Goal: Task Accomplishment & Management: Use online tool/utility

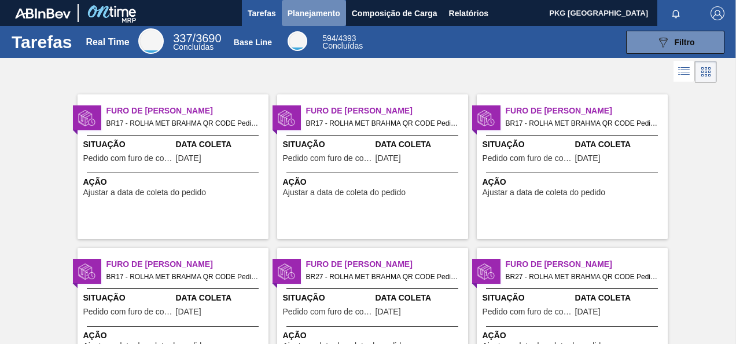
click at [290, 14] on span "Planejamento" at bounding box center [313, 13] width 53 height 14
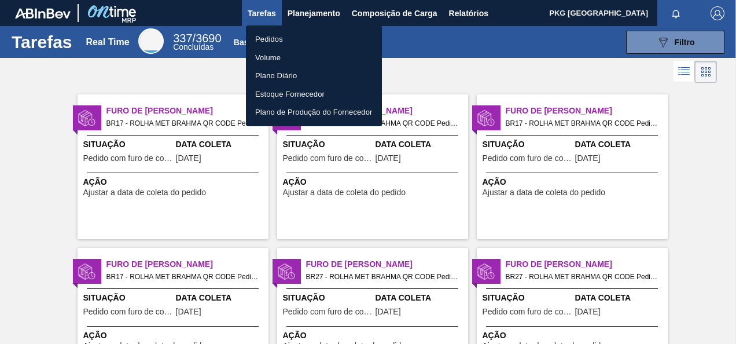
click at [282, 39] on li "Pedidos" at bounding box center [314, 39] width 136 height 19
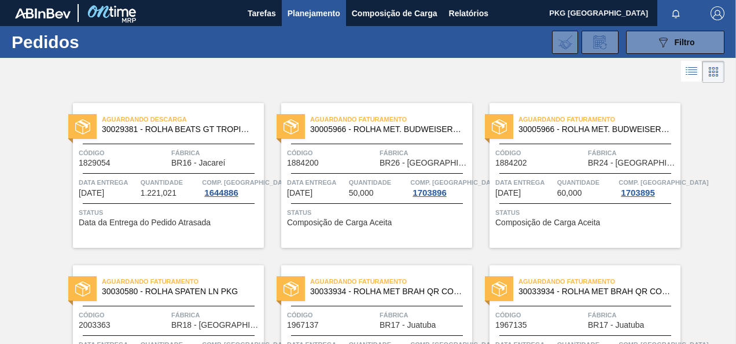
click at [323, 11] on span "Planejamento" at bounding box center [313, 13] width 53 height 14
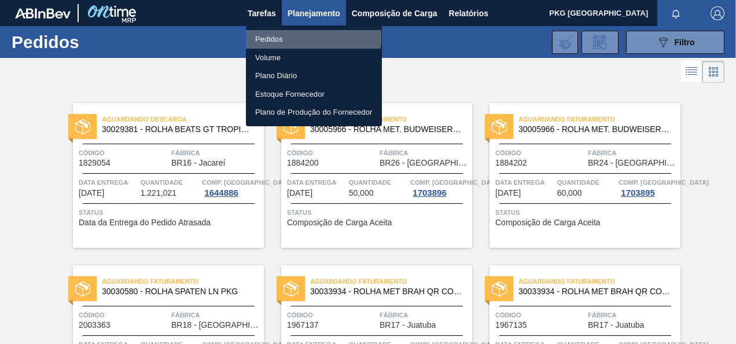
click at [257, 38] on li "Pedidos" at bounding box center [314, 39] width 136 height 19
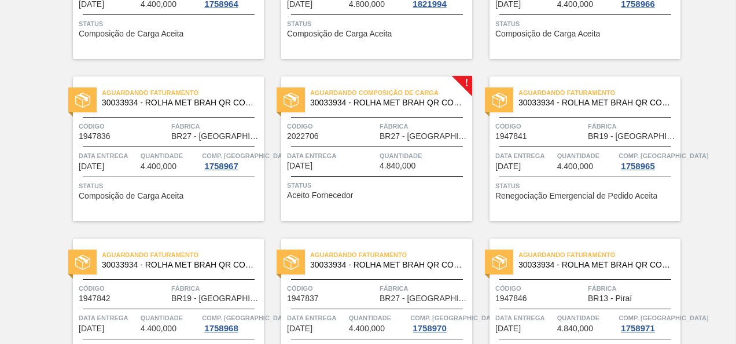
scroll to position [478, 0]
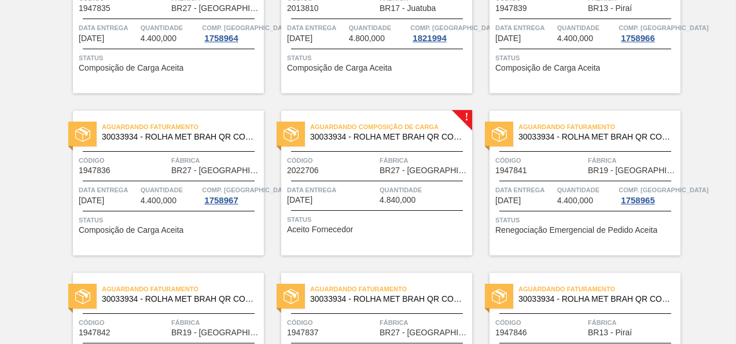
click at [394, 151] on div at bounding box center [377, 151] width 172 height 1
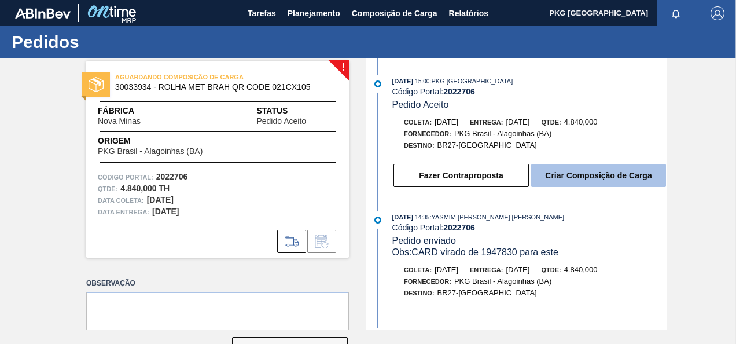
click at [564, 182] on button "Criar Composição de Carga" at bounding box center [598, 175] width 135 height 23
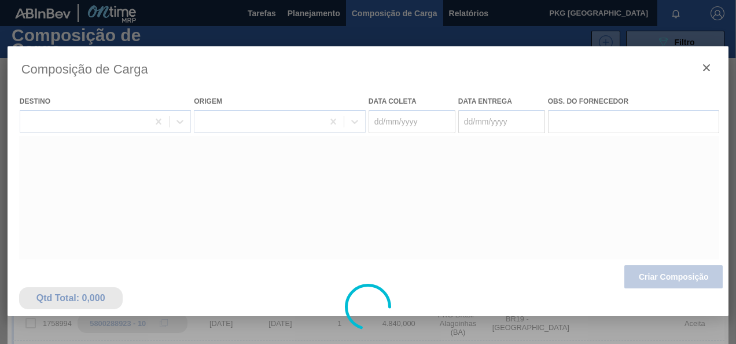
type coleta "[DATE]"
type entrega "[DATE]"
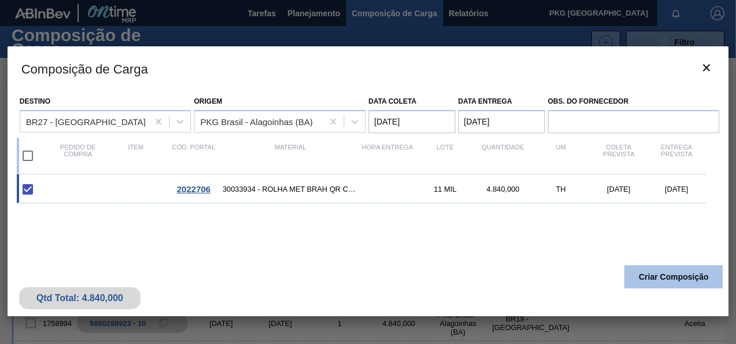
click at [697, 276] on button "Criar Composição" at bounding box center [673, 276] width 98 height 23
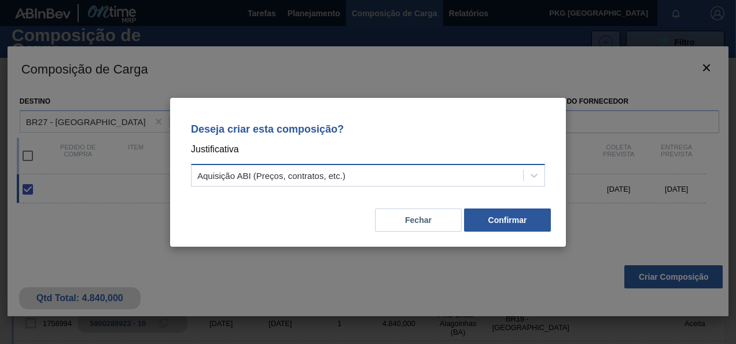
click at [326, 178] on div "Aquisição ABI (Preços, contratos, etc.)" at bounding box center [271, 175] width 148 height 10
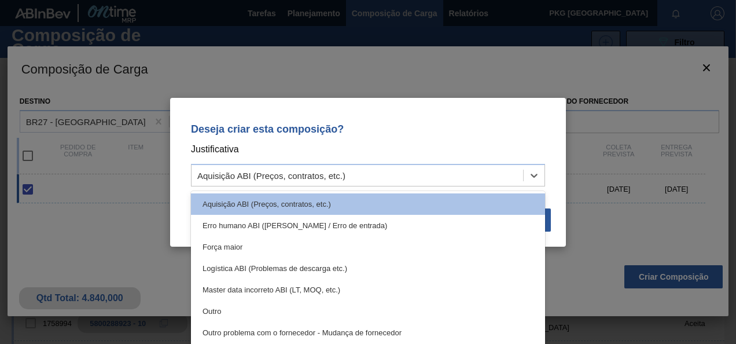
drag, startPoint x: 454, startPoint y: 138, endPoint x: 453, endPoint y: 146, distance: 8.1
click at [453, 145] on div "Deseja criar esta composição? Justificativa option Aquisição ABI (Preços, contr…" at bounding box center [368, 153] width 368 height 82
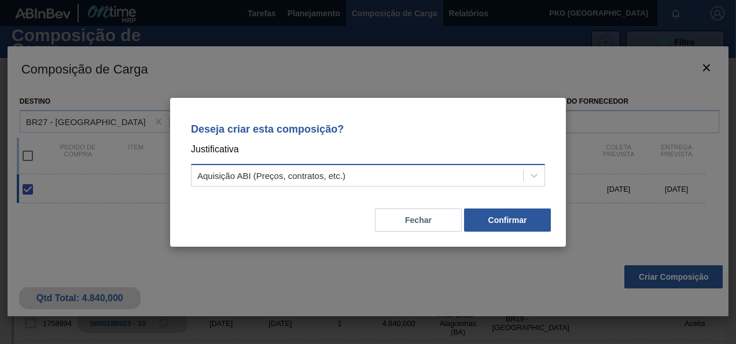
click at [346, 177] on div "Aquisição ABI (Preços, contratos, etc.)" at bounding box center [356, 175] width 331 height 17
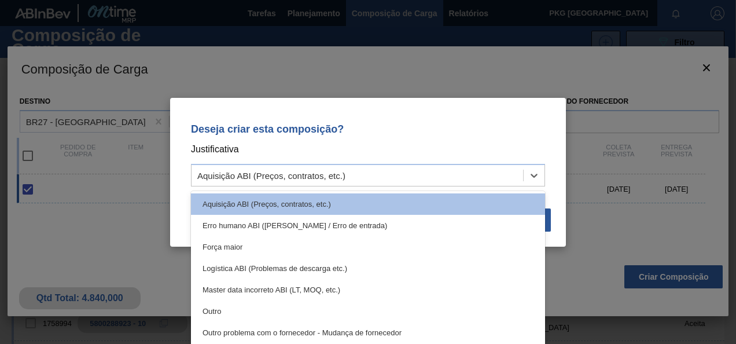
click at [401, 121] on div "Deseja criar esta composição? Justificativa option Aquisição ABI (Preços, contr…" at bounding box center [368, 153] width 368 height 82
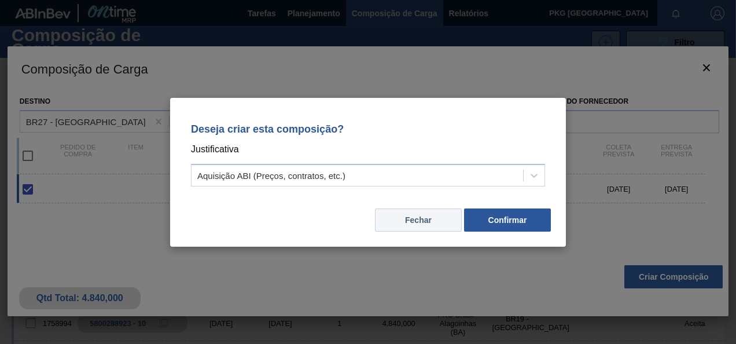
click at [426, 208] on div "Fechar Confirmar" at bounding box center [368, 212] width 368 height 39
click at [424, 219] on button "Fechar" at bounding box center [418, 219] width 87 height 23
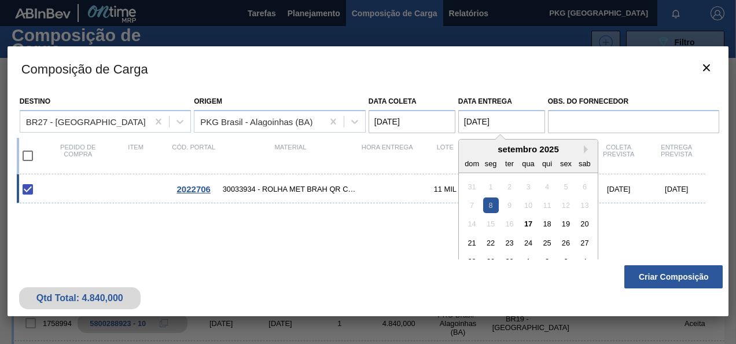
click at [499, 120] on entrega "[DATE]" at bounding box center [501, 121] width 87 height 23
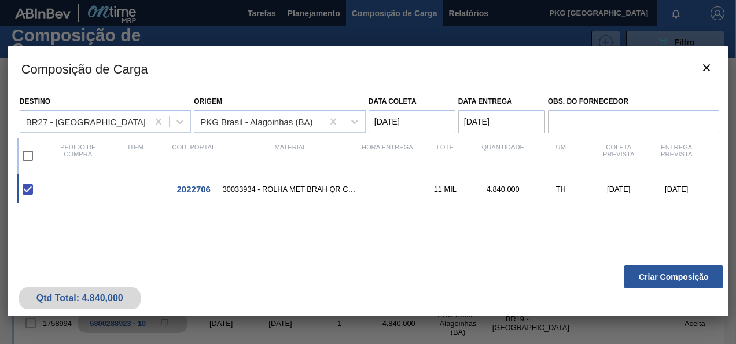
click at [368, 230] on div "2022706 30033934 - ROLHA MET BRAH QR CODE 021CX105 11 MIL 4.840,000 TH [DATE] […" at bounding box center [366, 239] width 698 height 131
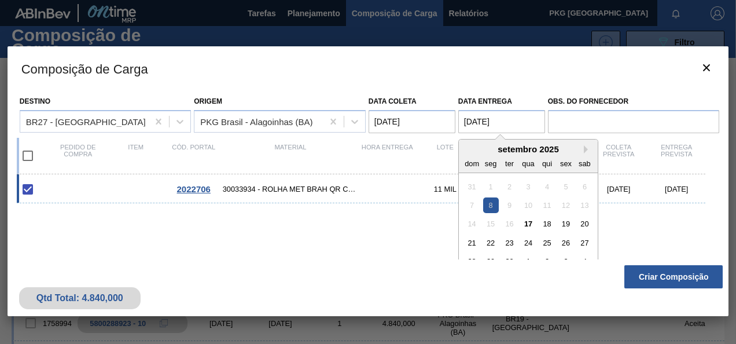
click at [493, 123] on entrega "[DATE]" at bounding box center [501, 121] width 87 height 23
click at [359, 217] on div "2022706 30033934 - ROLHA MET BRAH QR CODE 021CX105 11 MIL 4.840,000 TH [DATE] […" at bounding box center [366, 239] width 698 height 131
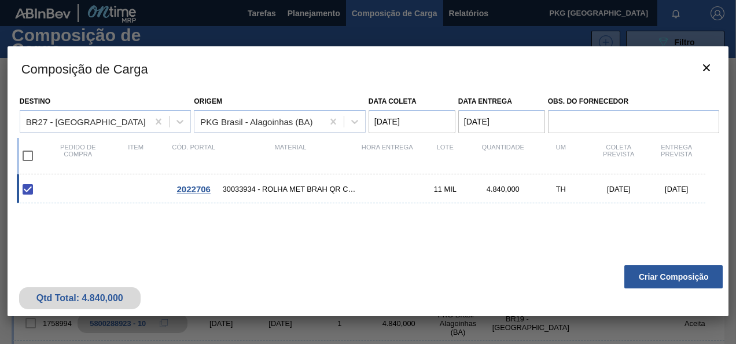
click at [204, 190] on span "2022706" at bounding box center [194, 189] width 34 height 10
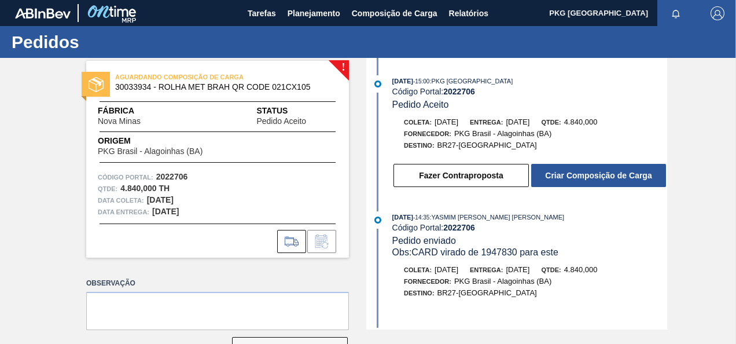
click at [182, 178] on strong "2022706" at bounding box center [172, 176] width 32 height 9
click at [172, 173] on strong "2022706" at bounding box center [172, 176] width 32 height 9
click at [211, 79] on span "AGUARDANDO COMPOSIÇÃO DE CARGA" at bounding box center [196, 77] width 162 height 12
click at [156, 175] on strong "2022706" at bounding box center [172, 176] width 32 height 9
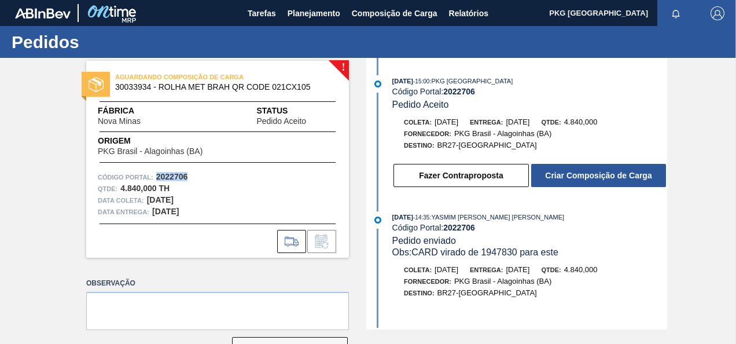
drag, startPoint x: 155, startPoint y: 175, endPoint x: 242, endPoint y: 169, distance: 86.9
click at [242, 169] on div "AGUARDANDO COMPOSIÇÃO DE CARGA 30033934 - ROLHA MET BRAH QR CODE 021CX105 Fábri…" at bounding box center [217, 159] width 263 height 197
click at [124, 175] on span "Código Portal:" at bounding box center [126, 177] width 56 height 12
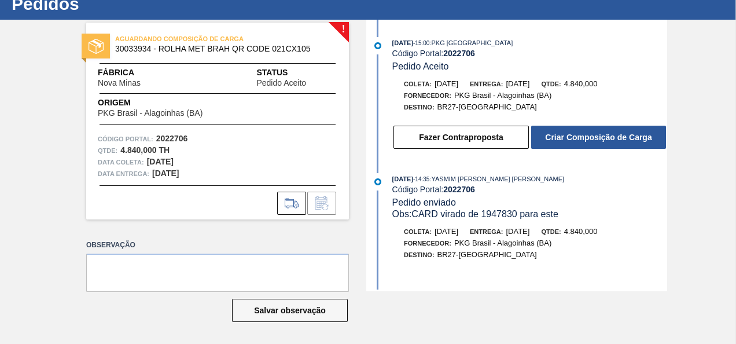
click at [221, 39] on span "AGUARDANDO COMPOSIÇÃO DE CARGA" at bounding box center [196, 39] width 162 height 12
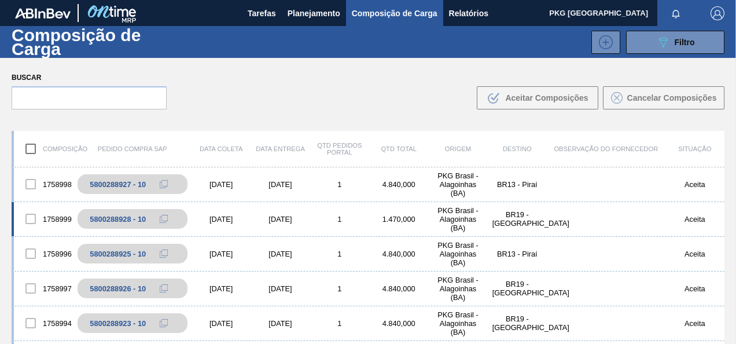
scroll to position [231, 0]
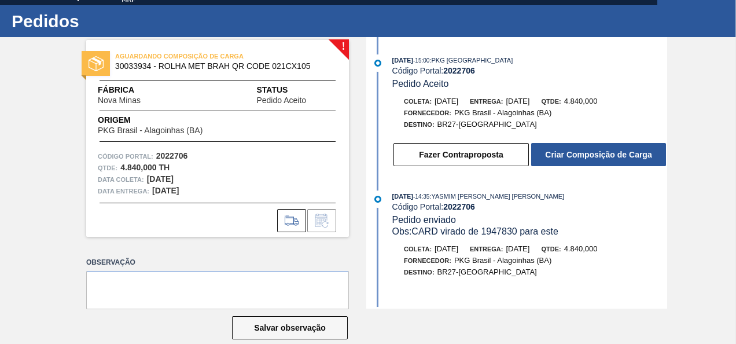
scroll to position [38, 0]
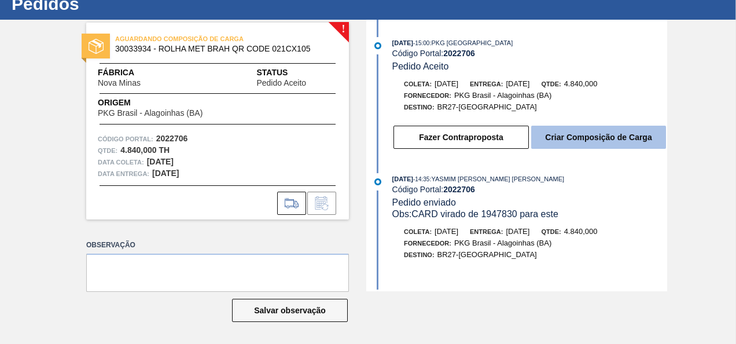
click at [575, 145] on button "Criar Composição de Carga" at bounding box center [598, 136] width 135 height 23
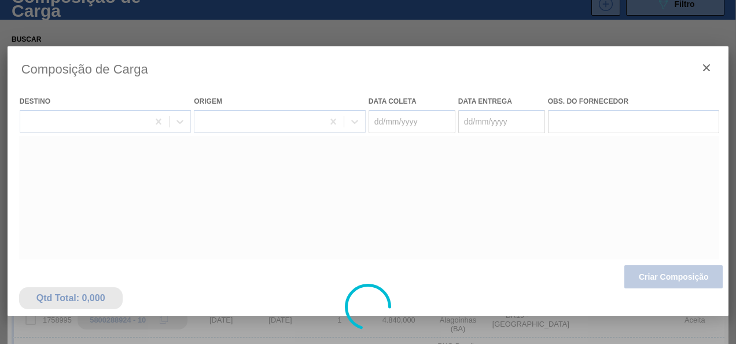
type coleta "[DATE]"
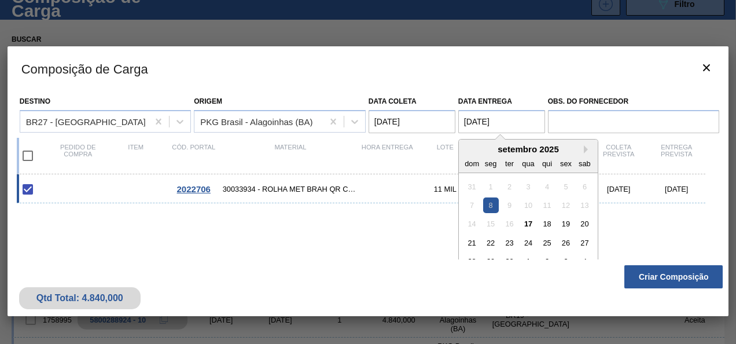
click at [510, 121] on entrega "[DATE]" at bounding box center [501, 121] width 87 height 23
click at [527, 223] on div "17" at bounding box center [528, 224] width 16 height 16
type entrega "[DATE]"
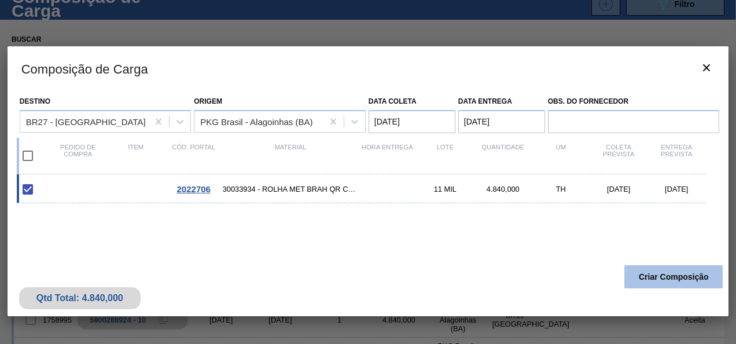
click at [676, 281] on button "Criar Composição" at bounding box center [673, 276] width 98 height 23
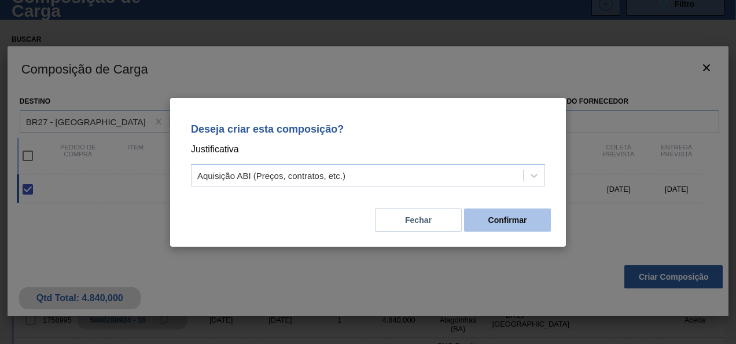
click at [486, 212] on button "Confirmar" at bounding box center [507, 219] width 87 height 23
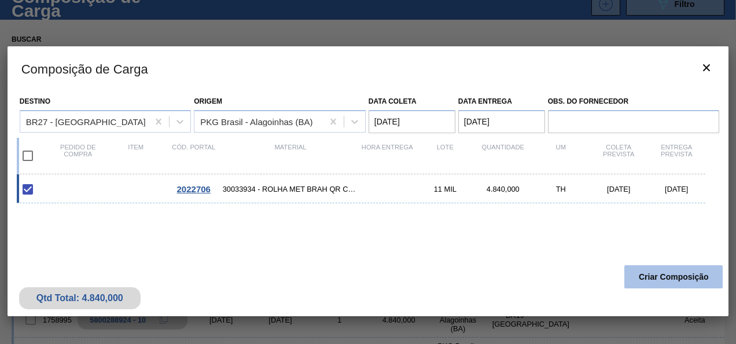
click at [640, 271] on button "Criar Composição" at bounding box center [673, 276] width 98 height 23
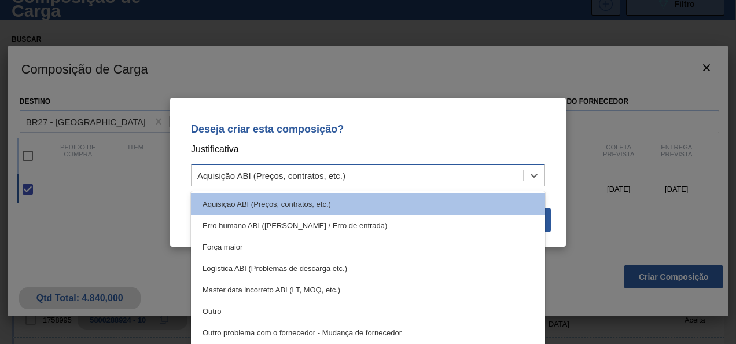
click at [390, 167] on div "Aquisição ABI (Preços, contratos, etc.)" at bounding box center [356, 175] width 331 height 17
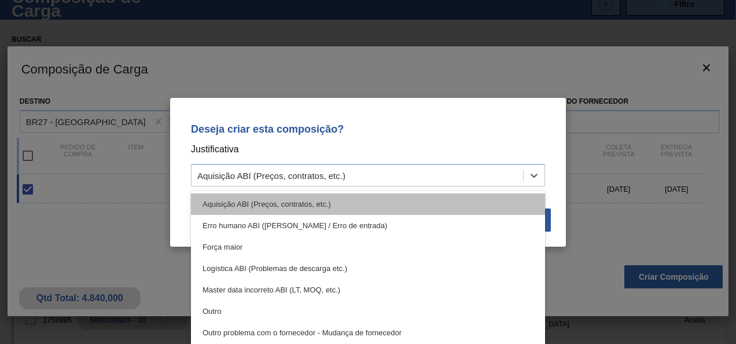
click at [304, 202] on div "Aquisição ABI (Preços, contratos, etc.)" at bounding box center [368, 203] width 354 height 21
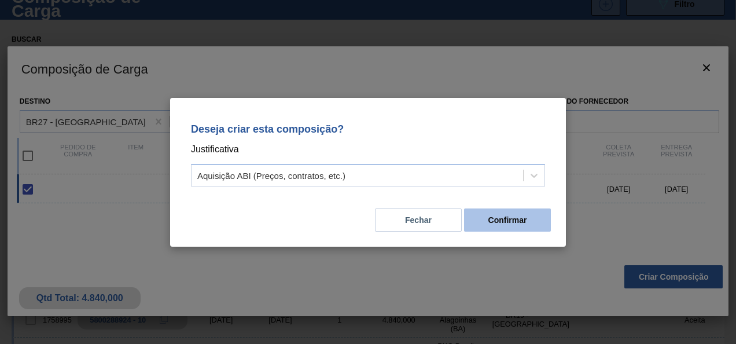
click at [490, 221] on button "Confirmar" at bounding box center [507, 219] width 87 height 23
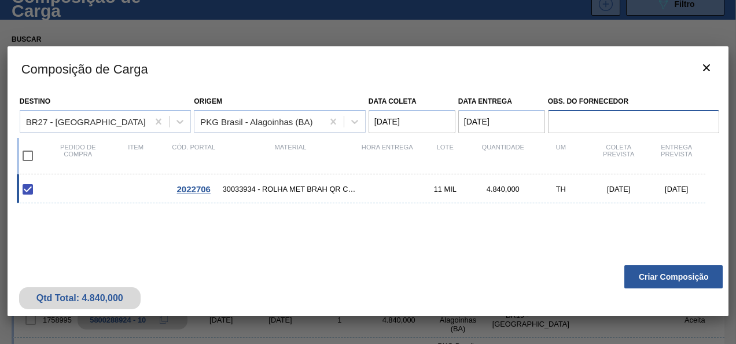
click at [566, 120] on input "Obs. do Fornecedor" at bounding box center [634, 121] width 172 height 23
click at [185, 191] on span "2022706" at bounding box center [194, 189] width 34 height 10
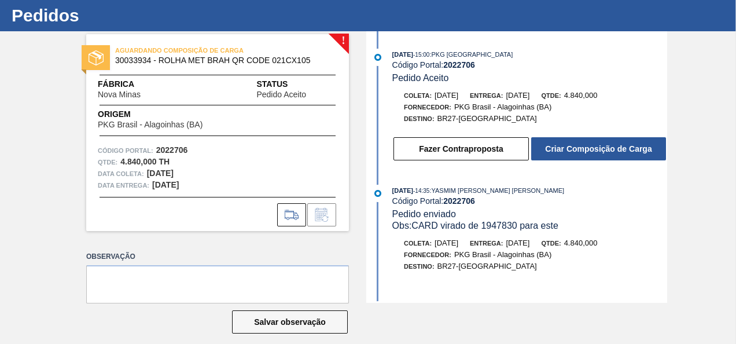
scroll to position [38, 0]
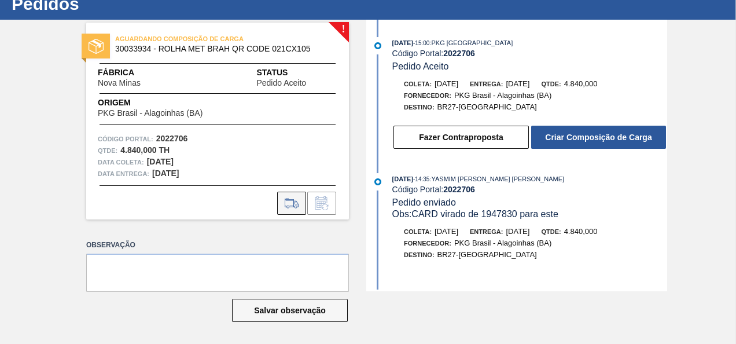
click at [295, 202] on icon at bounding box center [291, 203] width 19 height 14
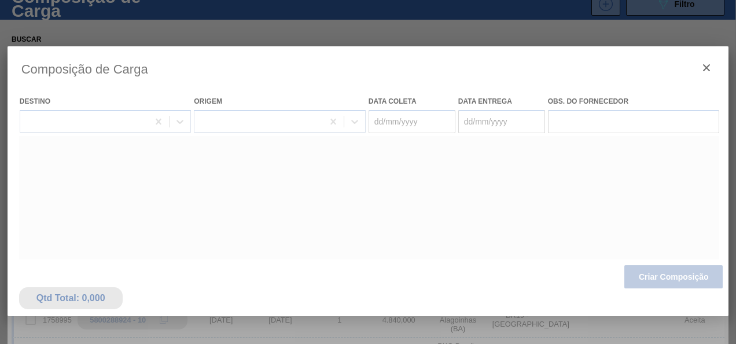
type coleta "[DATE]"
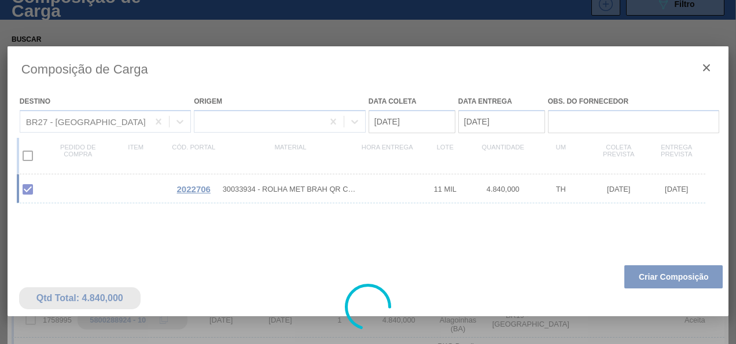
click at [499, 120] on div at bounding box center [368, 306] width 721 height 520
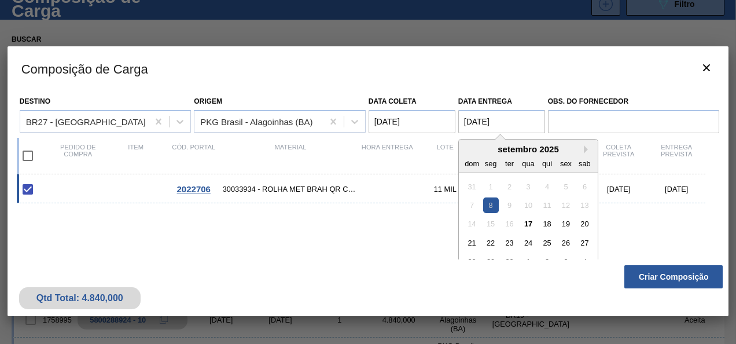
click at [509, 119] on entrega "[DATE]" at bounding box center [501, 121] width 87 height 23
click at [533, 224] on div "17" at bounding box center [528, 224] width 16 height 16
type entrega "[DATE]"
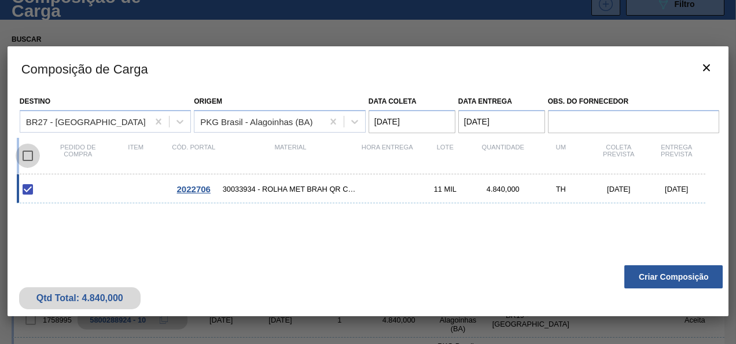
click at [27, 154] on input "checkbox" at bounding box center [28, 155] width 24 height 24
checkbox input "true"
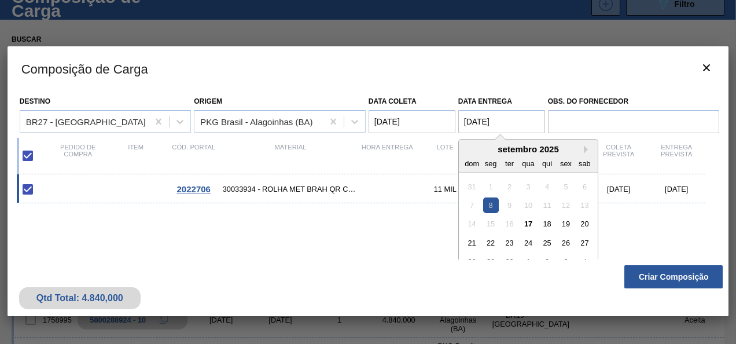
click at [509, 124] on entrega "[DATE]" at bounding box center [501, 121] width 87 height 23
click at [526, 223] on div "17" at bounding box center [528, 224] width 16 height 16
type entrega "[DATE]"
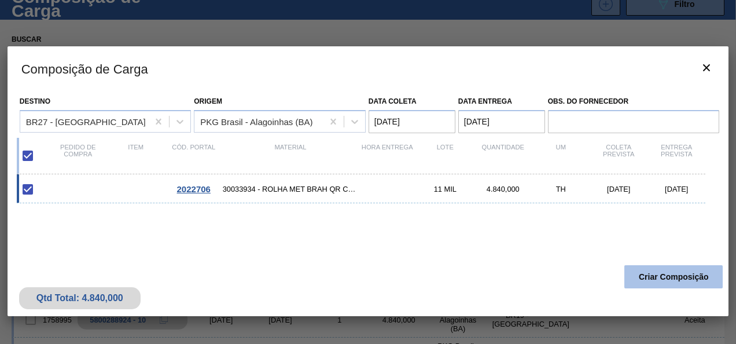
click at [682, 280] on button "Criar Composição" at bounding box center [673, 276] width 98 height 23
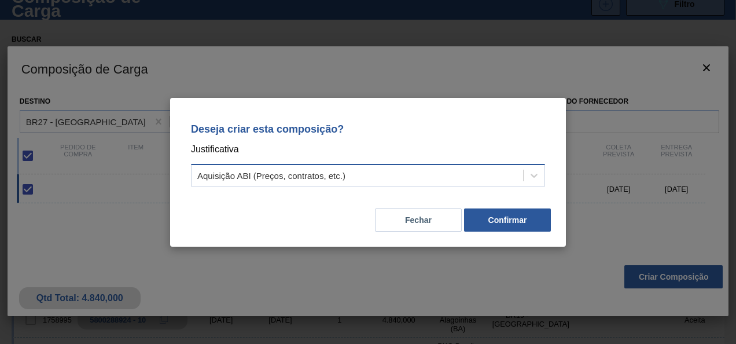
click at [455, 168] on div "Aquisição ABI (Preços, contratos, etc.)" at bounding box center [356, 175] width 331 height 17
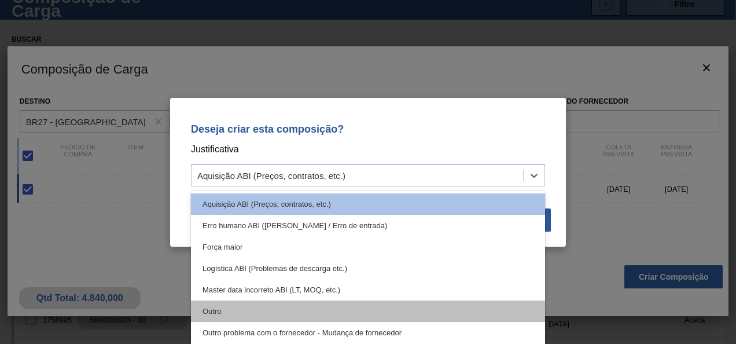
click at [287, 302] on div "Outro" at bounding box center [368, 310] width 354 height 21
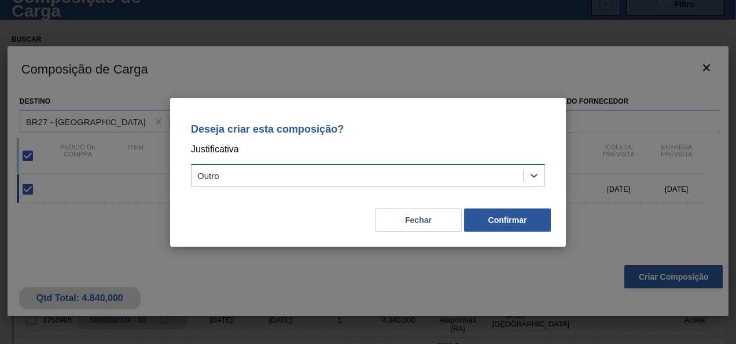
click at [282, 171] on div "Outro" at bounding box center [356, 175] width 331 height 17
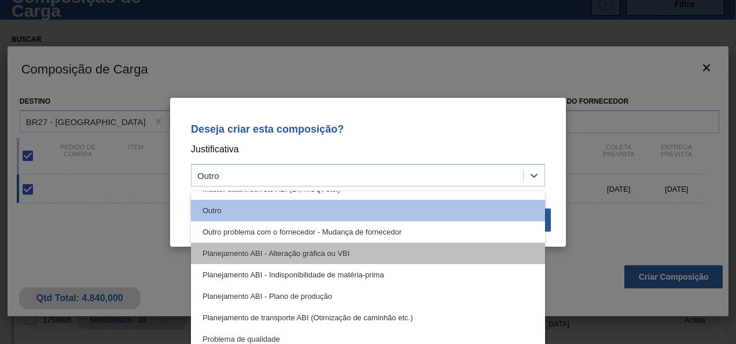
scroll to position [43, 0]
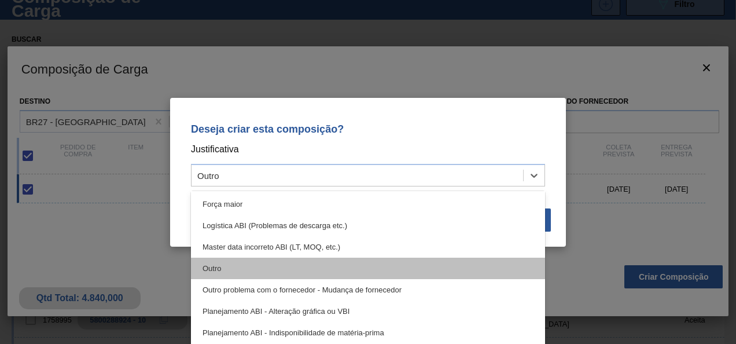
click at [269, 268] on div "Outro" at bounding box center [368, 267] width 354 height 21
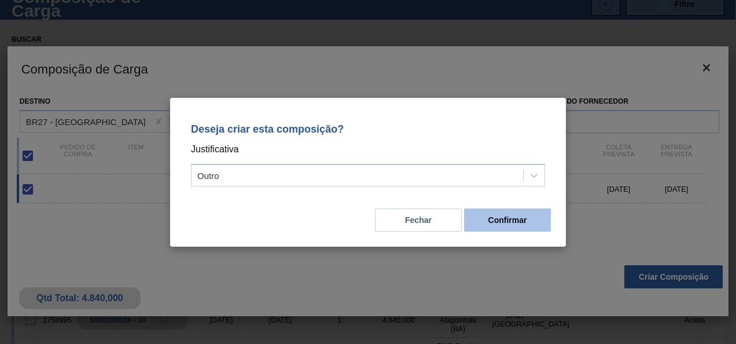
click at [524, 230] on button "Confirmar" at bounding box center [507, 219] width 87 height 23
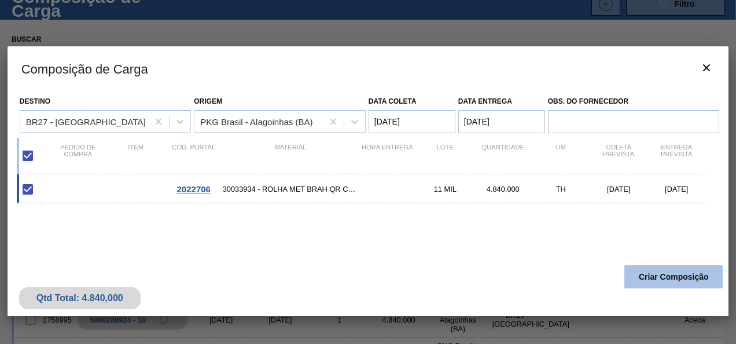
click at [695, 276] on button "Criar Composição" at bounding box center [673, 276] width 98 height 23
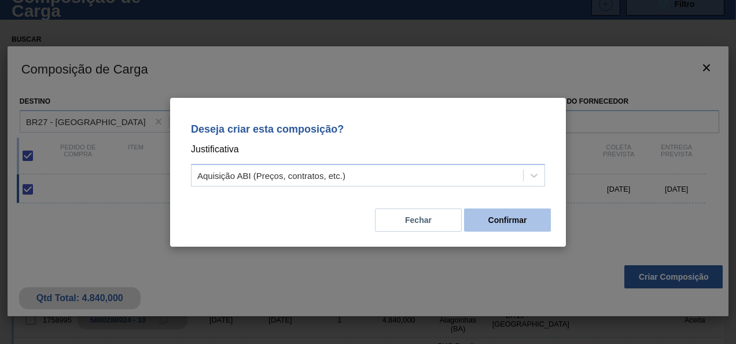
click at [537, 215] on button "Confirmar" at bounding box center [507, 219] width 87 height 23
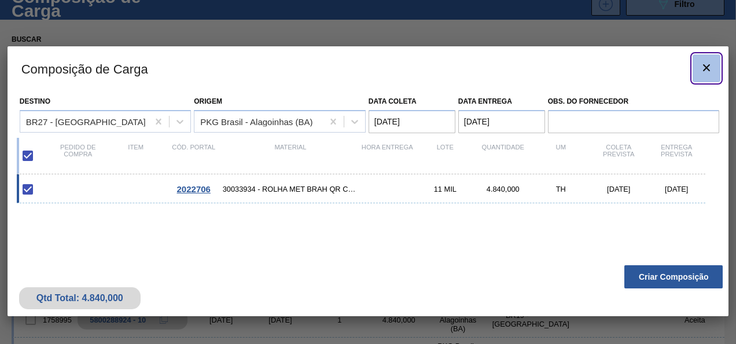
click at [708, 71] on icon "botão de ícone" at bounding box center [706, 68] width 14 height 14
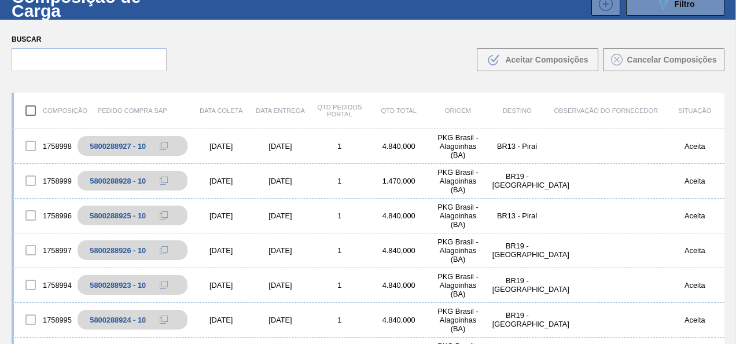
scroll to position [0, 0]
